Goal: Transaction & Acquisition: Purchase product/service

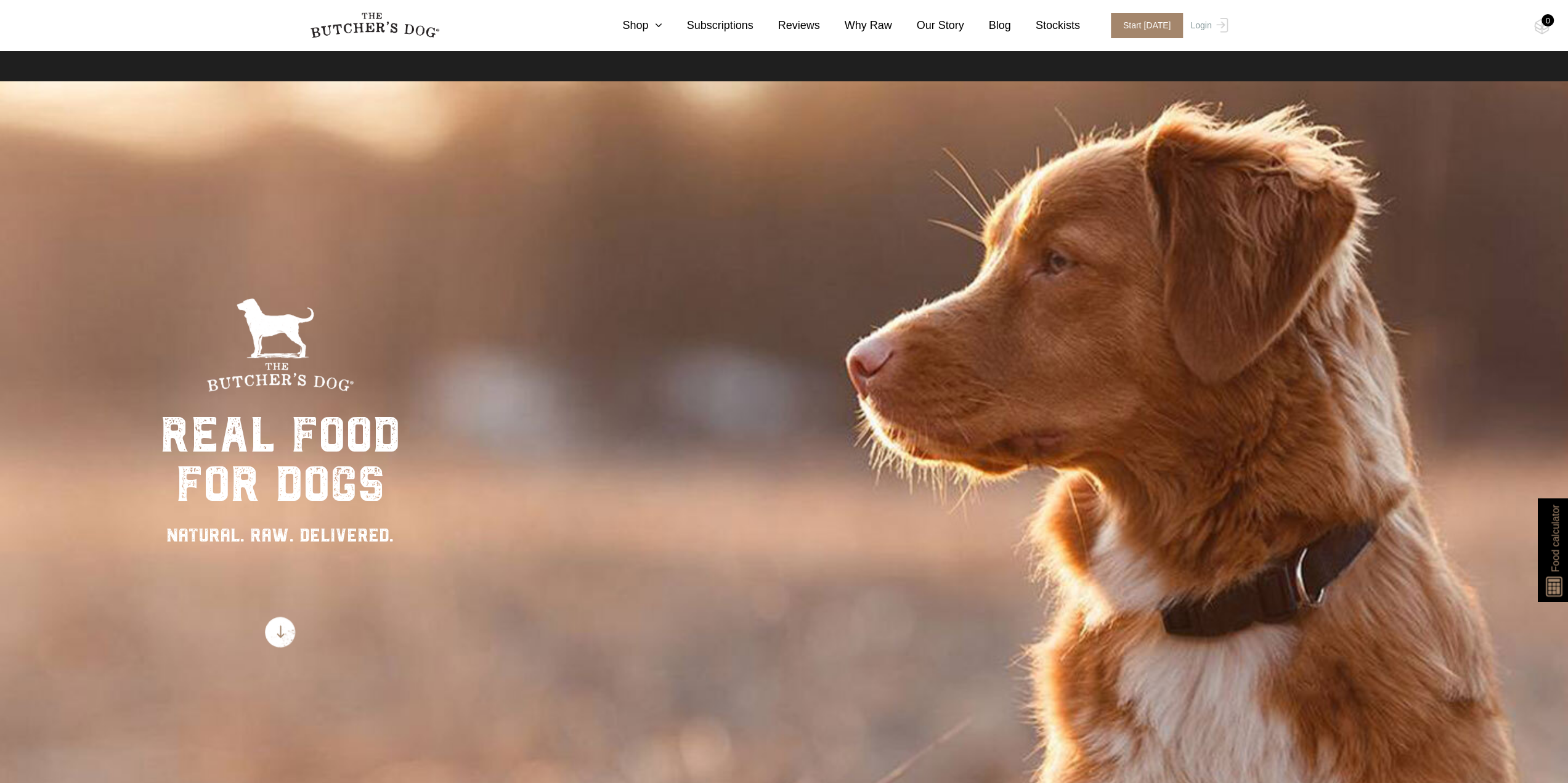
scroll to position [685, 0]
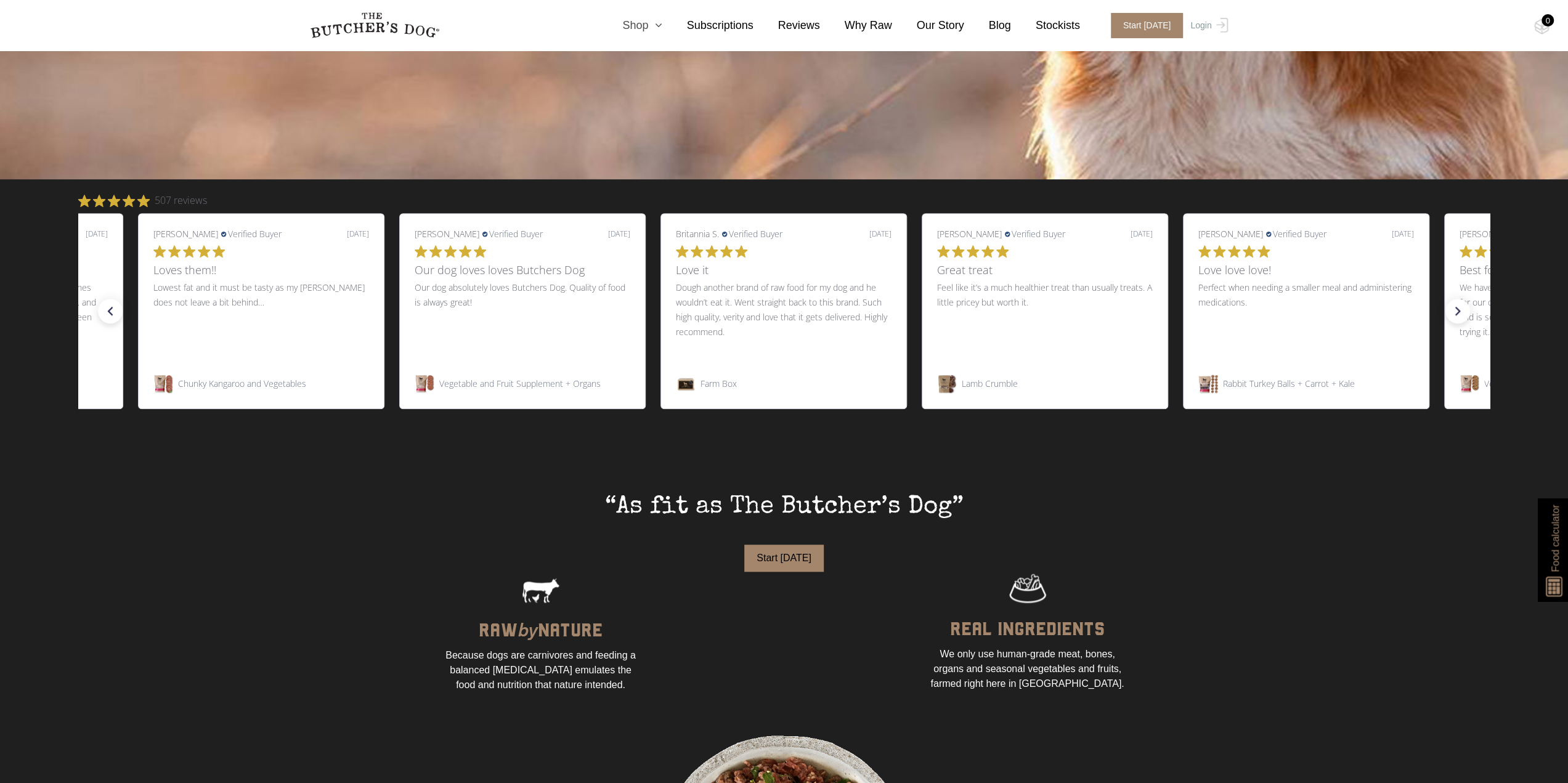
click at [661, 30] on link "Shop" at bounding box center [629, 26] width 64 height 17
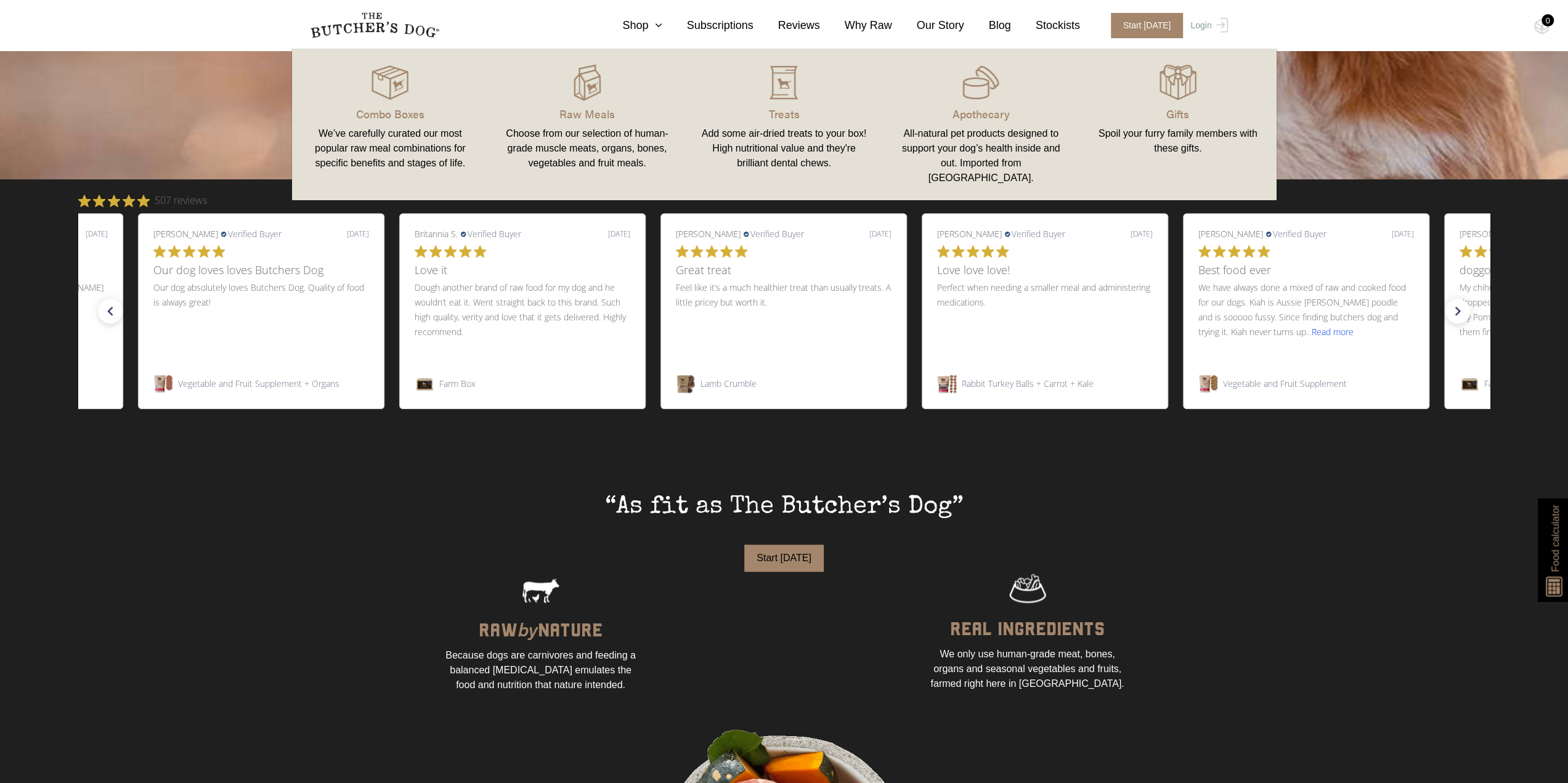
click at [377, 126] on div "We’ve carefully curated our most popular raw meal combinations for specific ben…" at bounding box center [390, 149] width 167 height 44
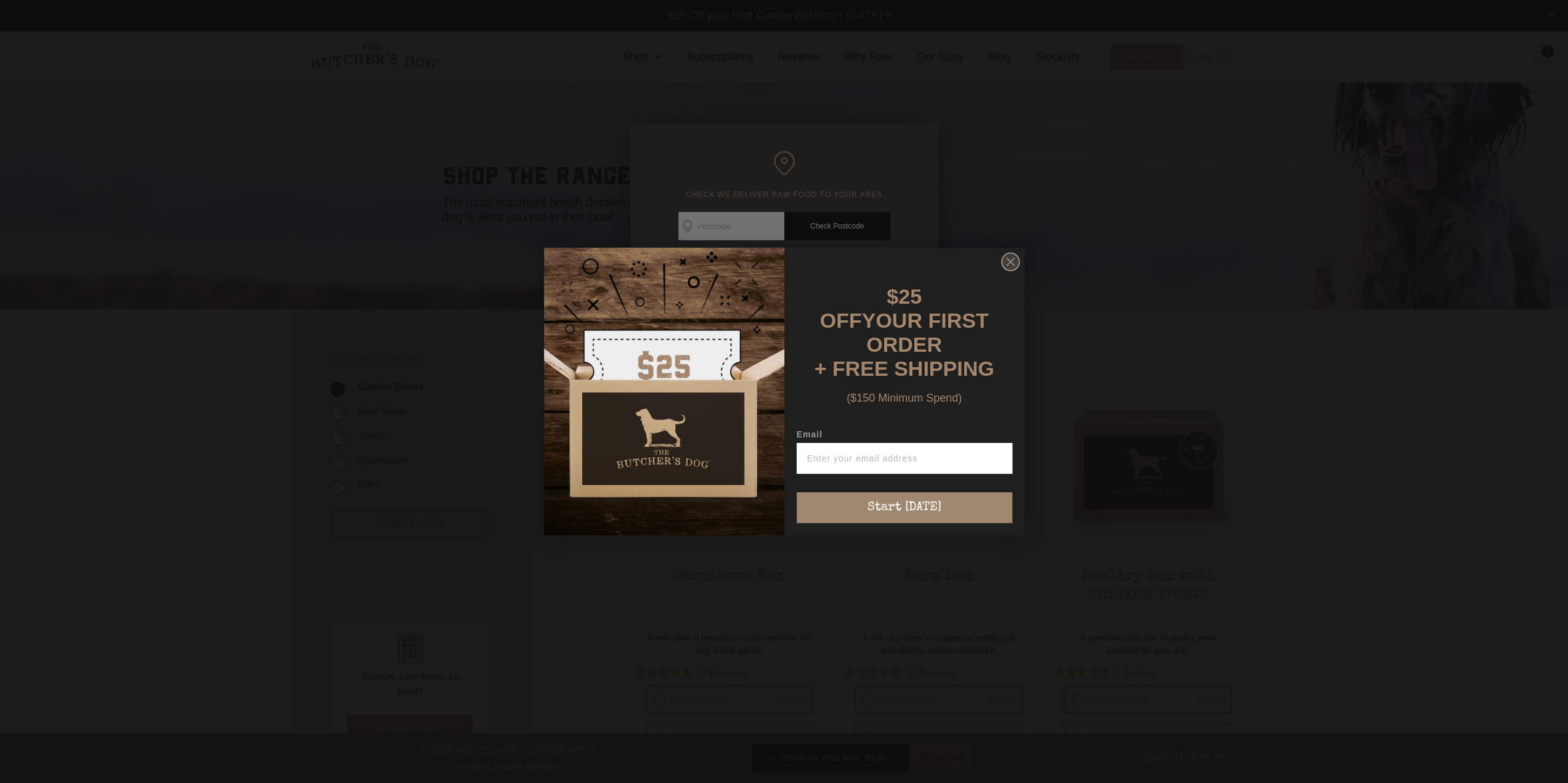
click at [1010, 271] on circle "Close dialog" at bounding box center [1010, 262] width 18 height 18
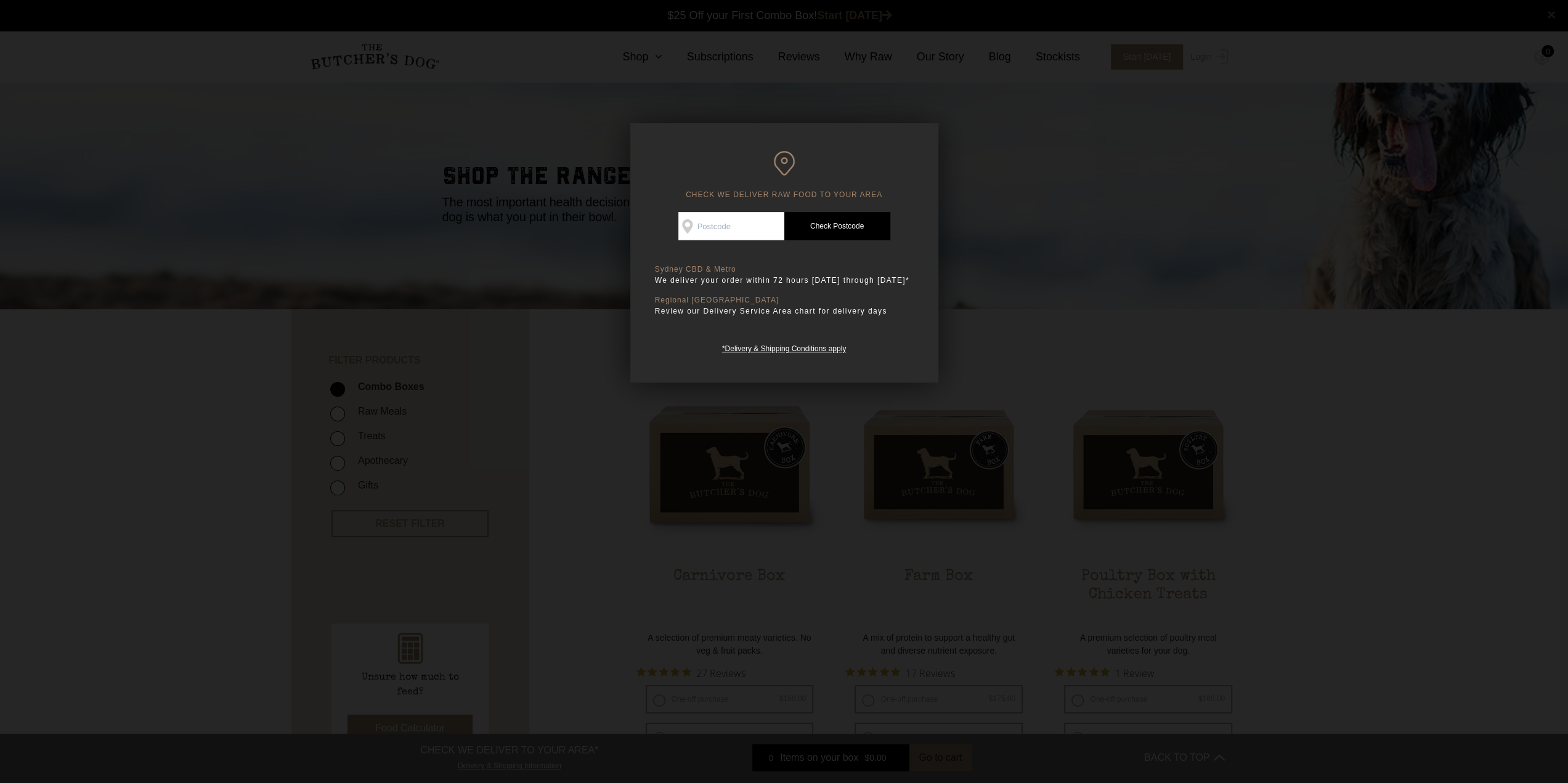
click at [731, 227] on input "Check Availability At" at bounding box center [731, 226] width 106 height 28
type input "2015"
click at [841, 222] on link "Check Postcode" at bounding box center [837, 226] width 106 height 28
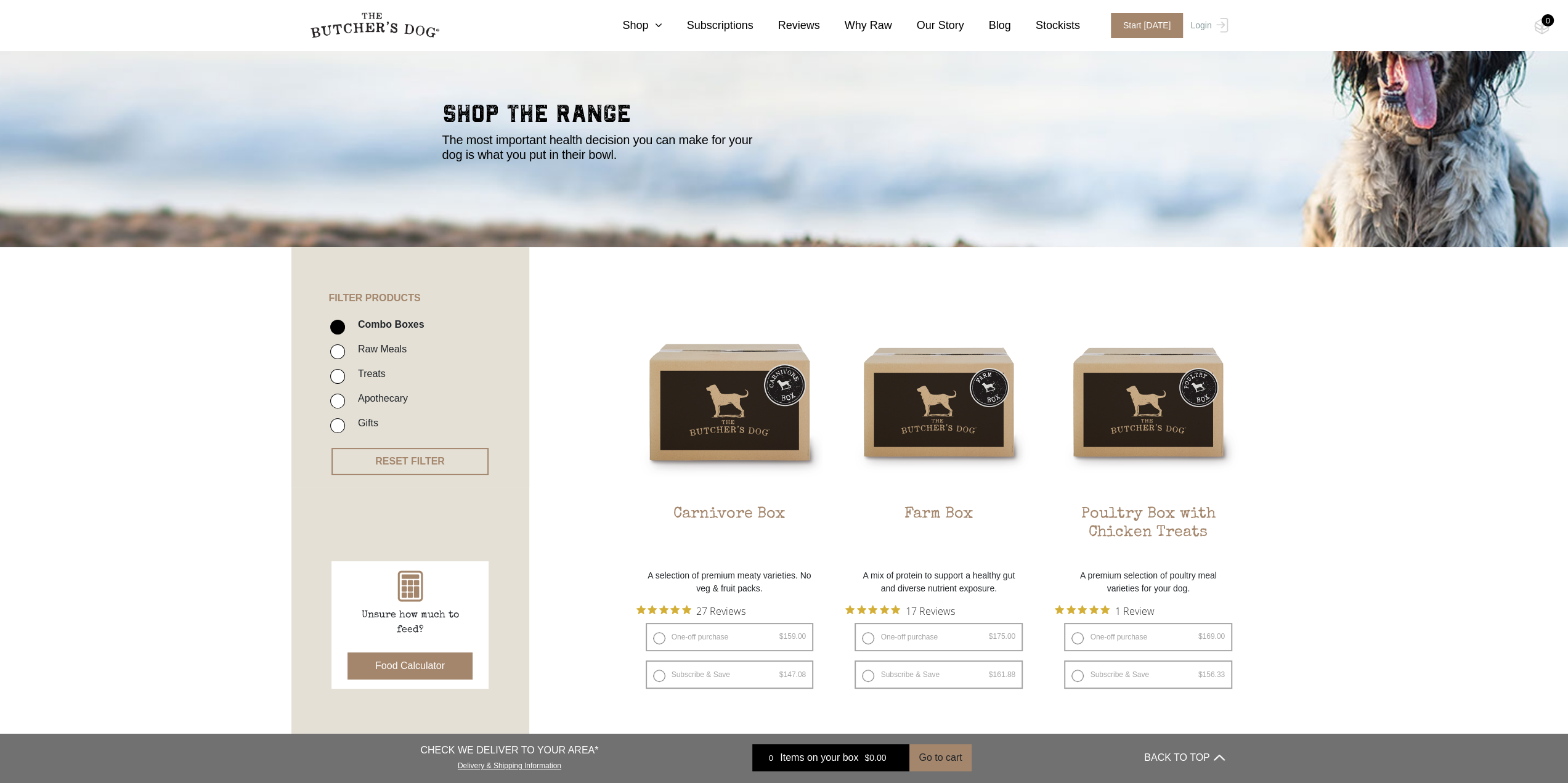
scroll to position [74, 0]
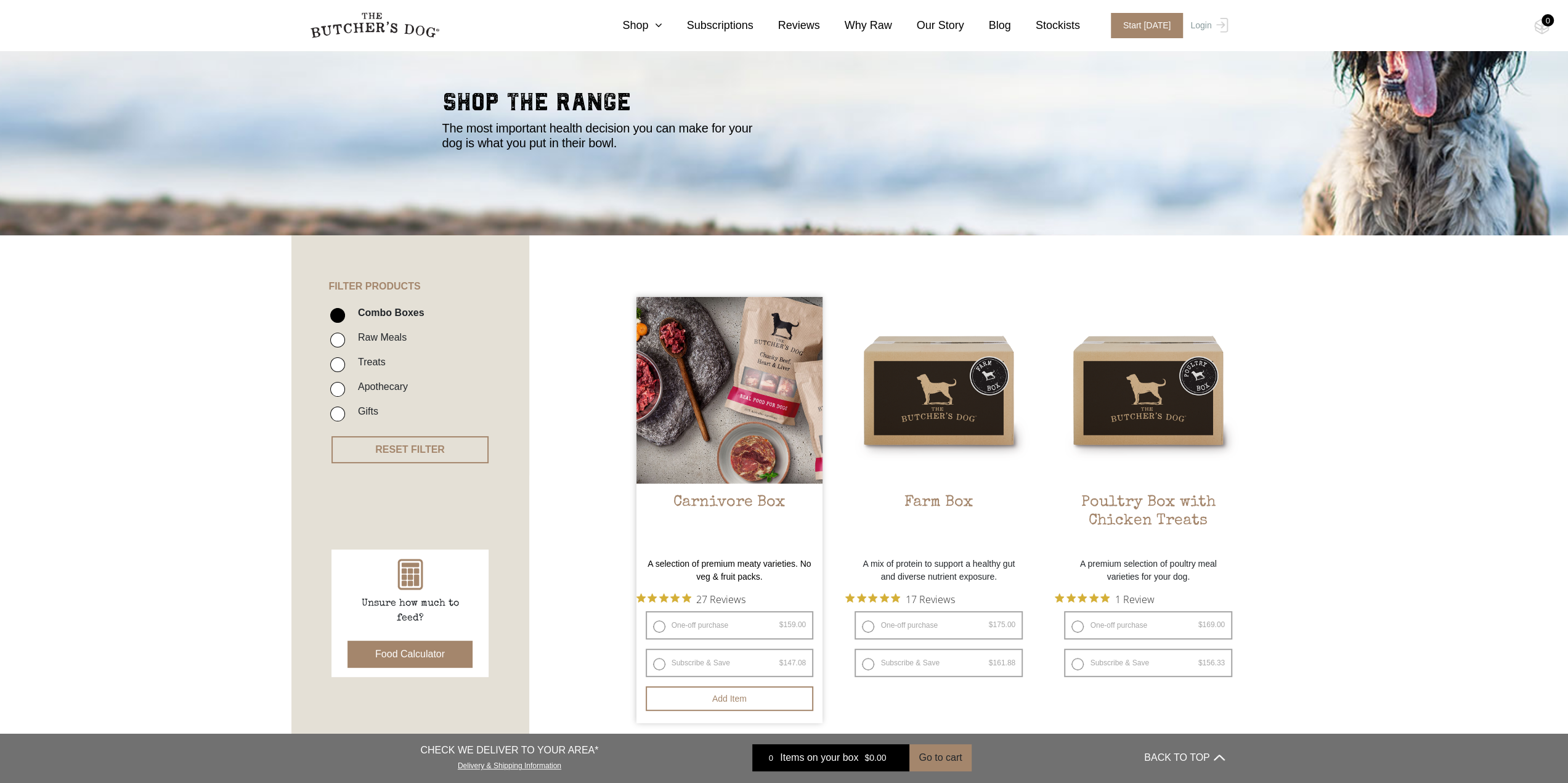
click at [654, 662] on label "Subscribe & Save $ 159.00 Original price was: $159.00. $ 147.08 Current price i…" at bounding box center [729, 663] width 168 height 28
radio input "true"
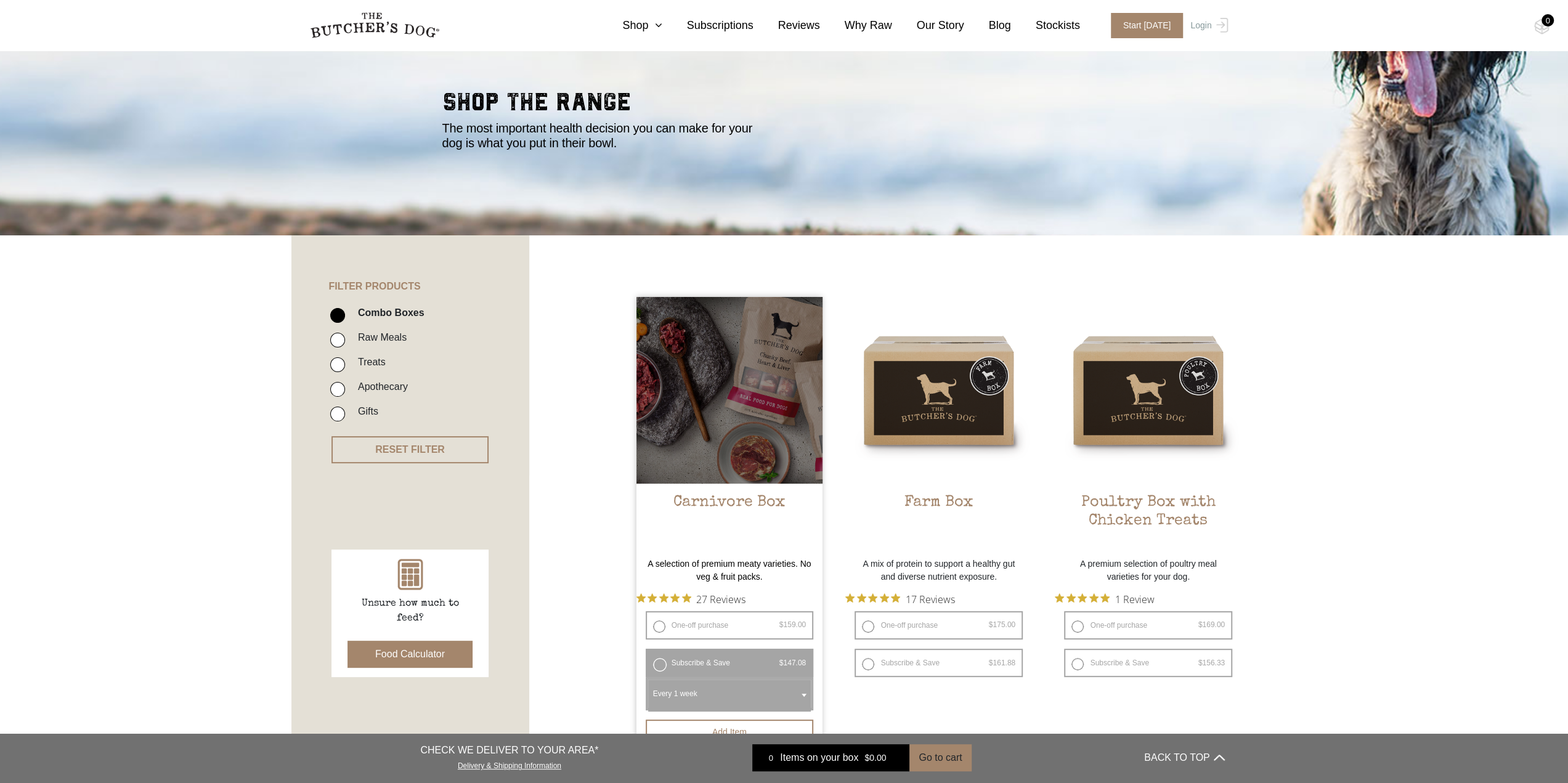
click at [726, 500] on h2 "Carnivore Box" at bounding box center [729, 522] width 187 height 58
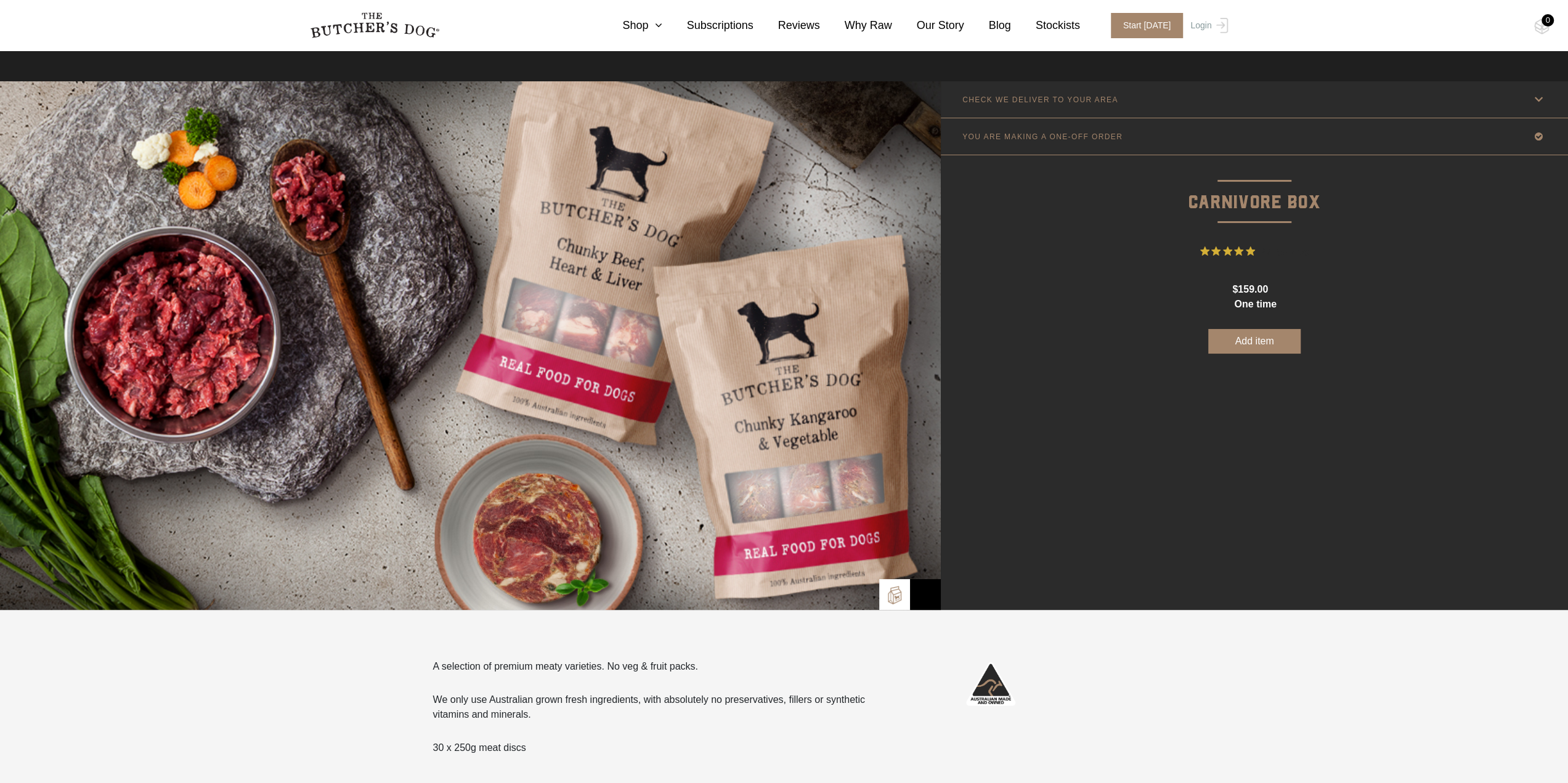
scroll to position [685, 0]
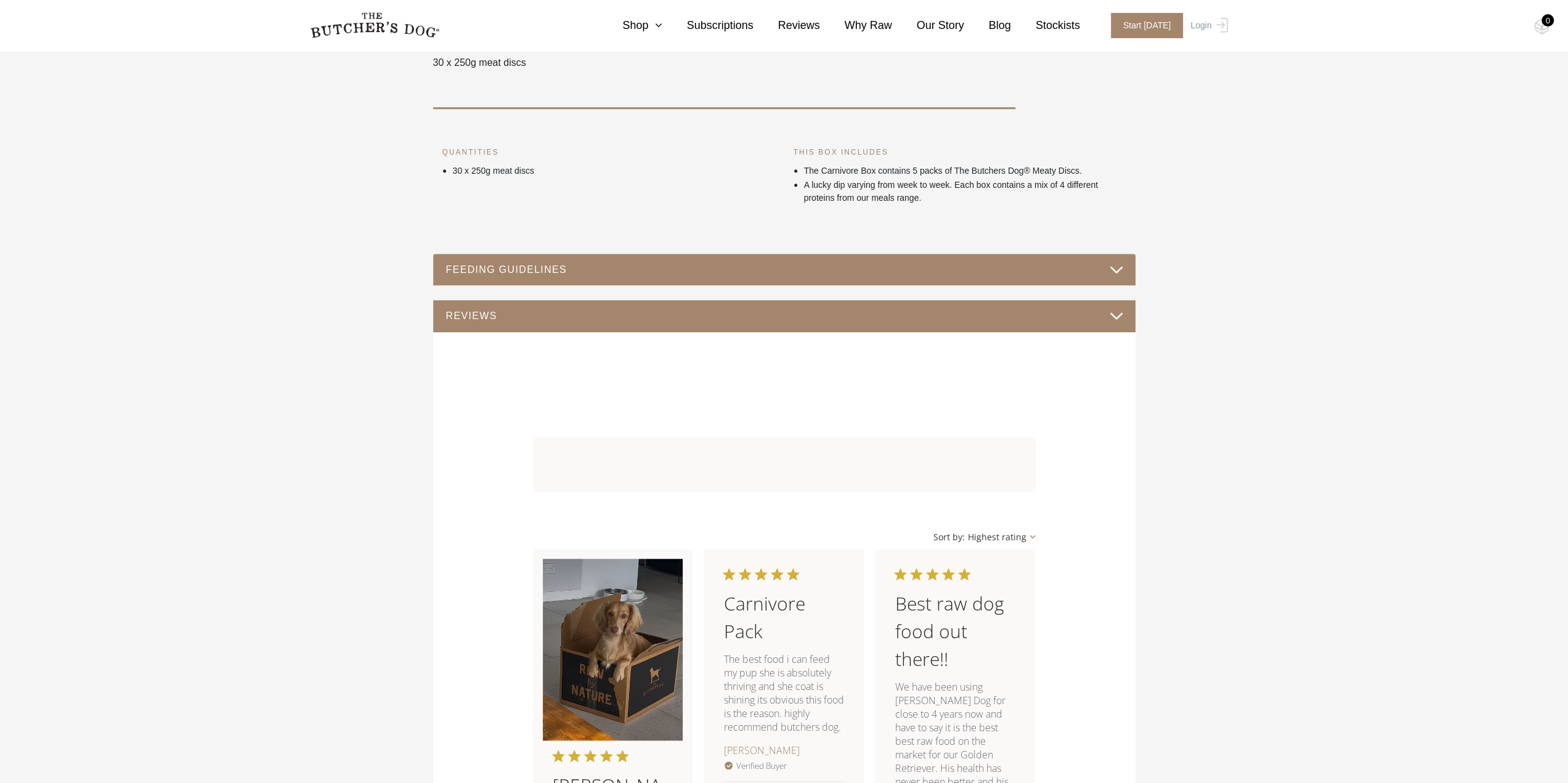
click at [1101, 266] on button "FEEDING GUIDELINES" at bounding box center [784, 270] width 678 height 17
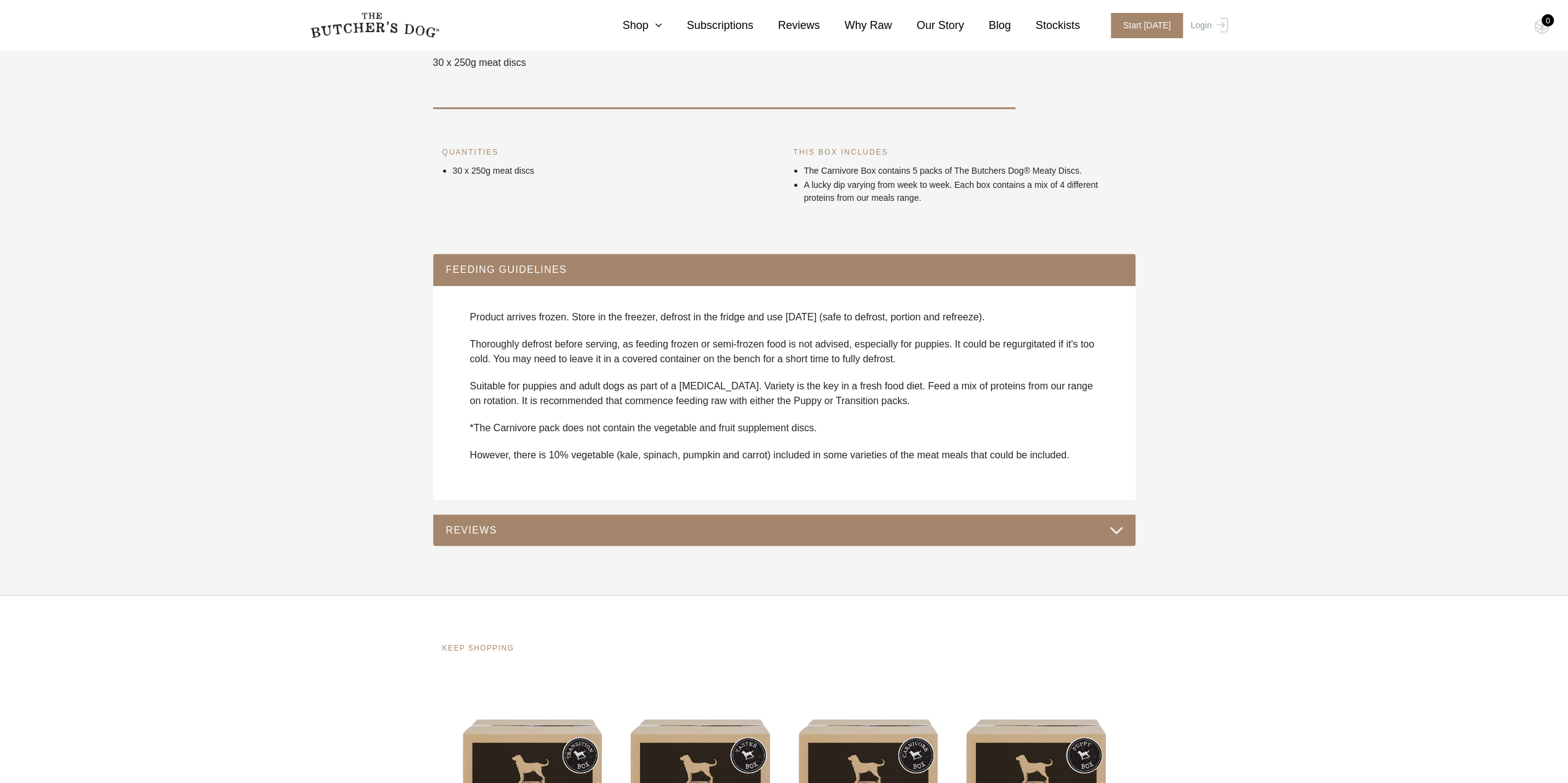
click at [973, 531] on button "REVIEWS" at bounding box center [784, 530] width 678 height 17
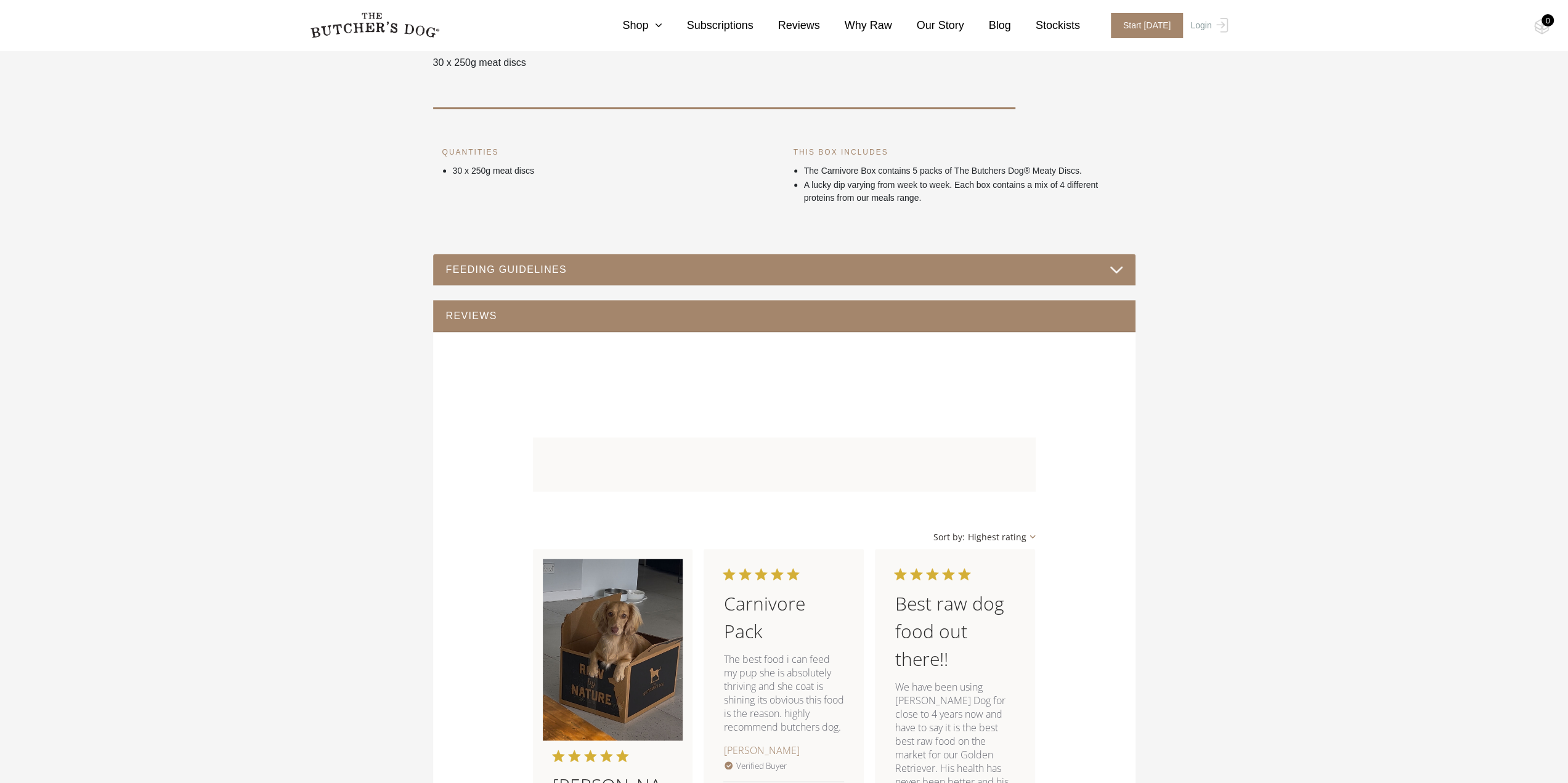
scroll to position [0, 0]
